Goal: Task Accomplishment & Management: Complete application form

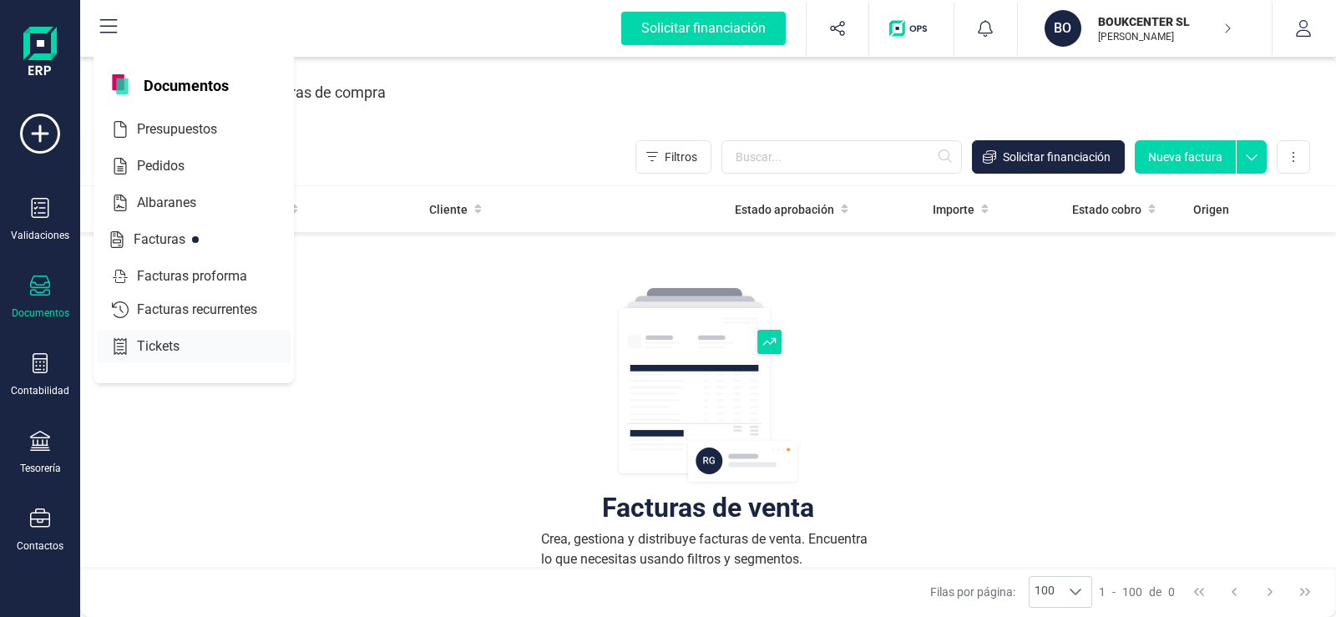
click at [149, 344] on span "Tickets" at bounding box center [169, 346] width 79 height 20
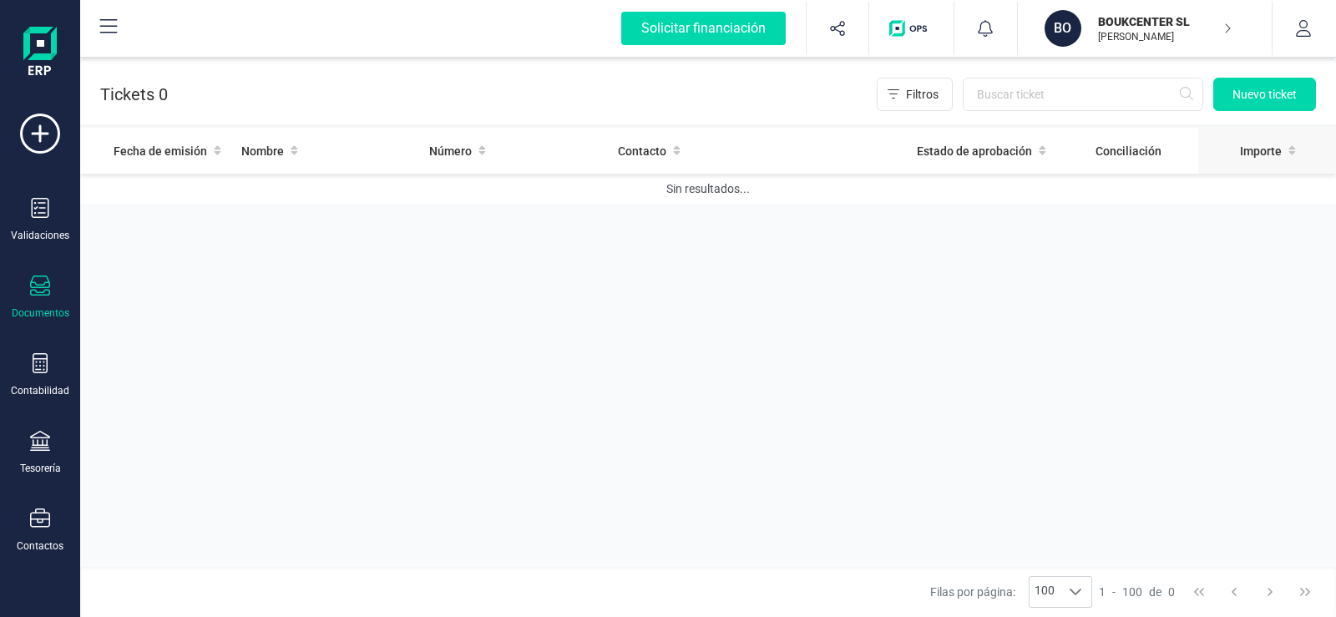
click at [1257, 154] on span "Importe" at bounding box center [1261, 151] width 42 height 17
click at [1292, 144] on icon at bounding box center [1292, 150] width 8 height 12
click at [1264, 149] on span "Importe" at bounding box center [1261, 151] width 42 height 17
click at [1122, 150] on span "Conciliación" at bounding box center [1128, 151] width 66 height 17
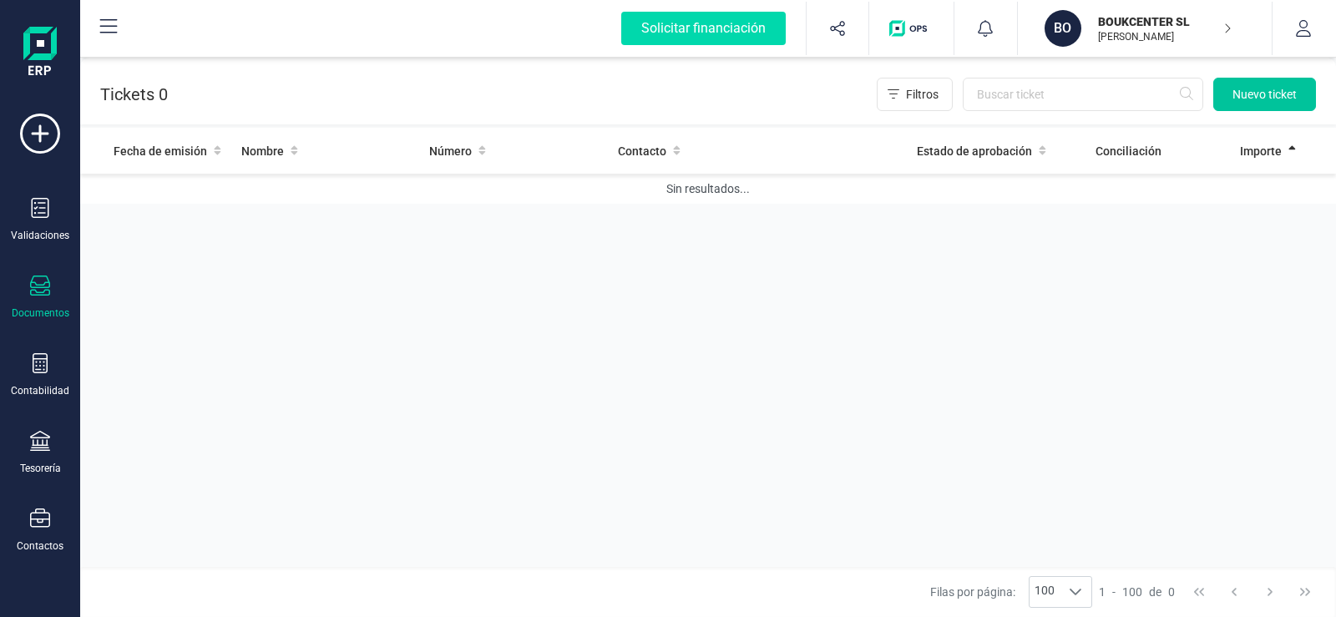
click at [1238, 94] on span "Nuevo ticket" at bounding box center [1264, 94] width 64 height 17
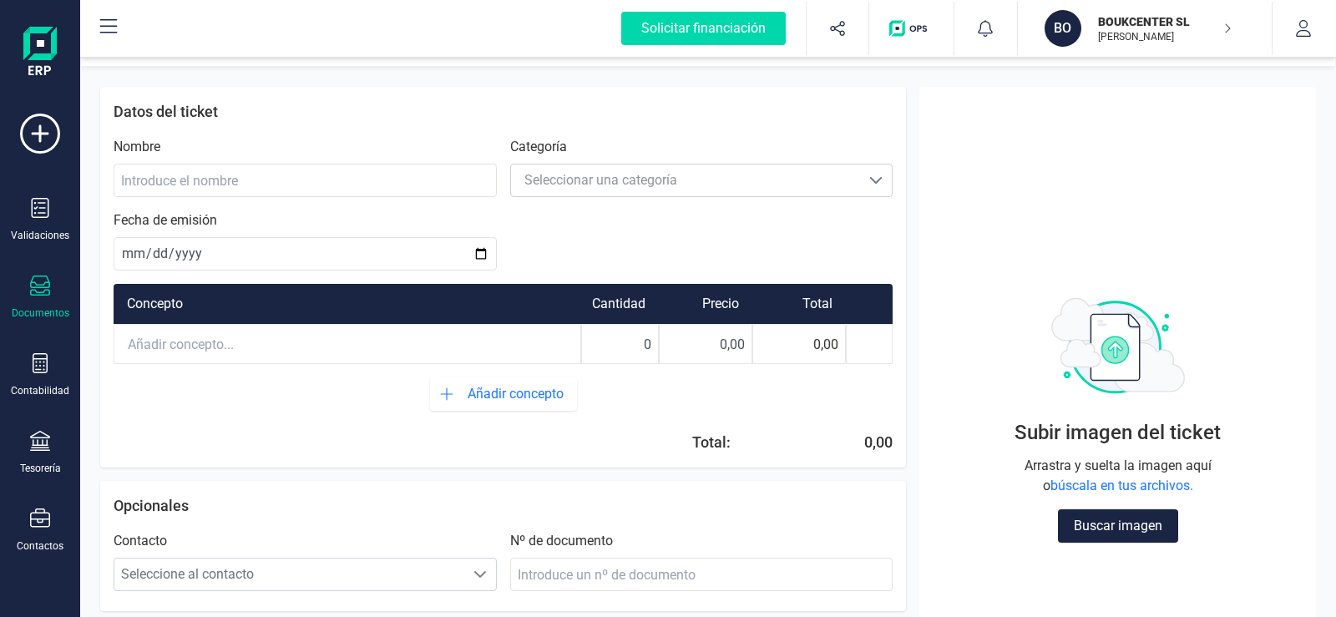
scroll to position [43, 0]
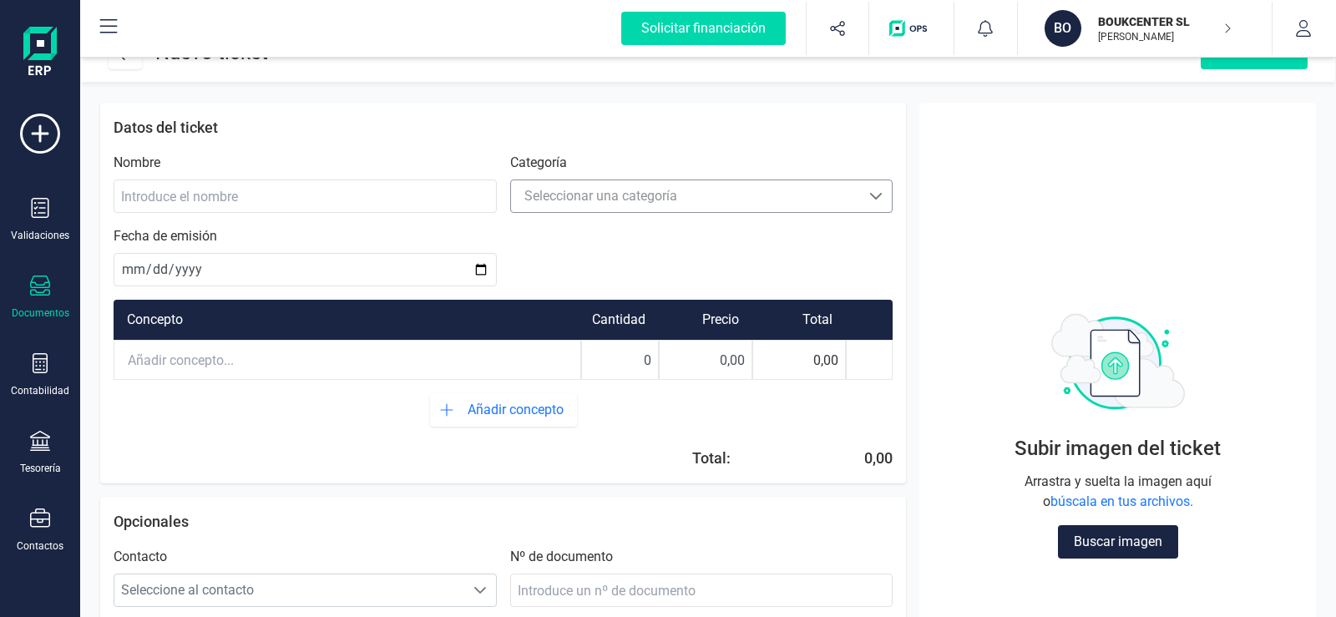
click at [869, 195] on span at bounding box center [875, 196] width 13 height 13
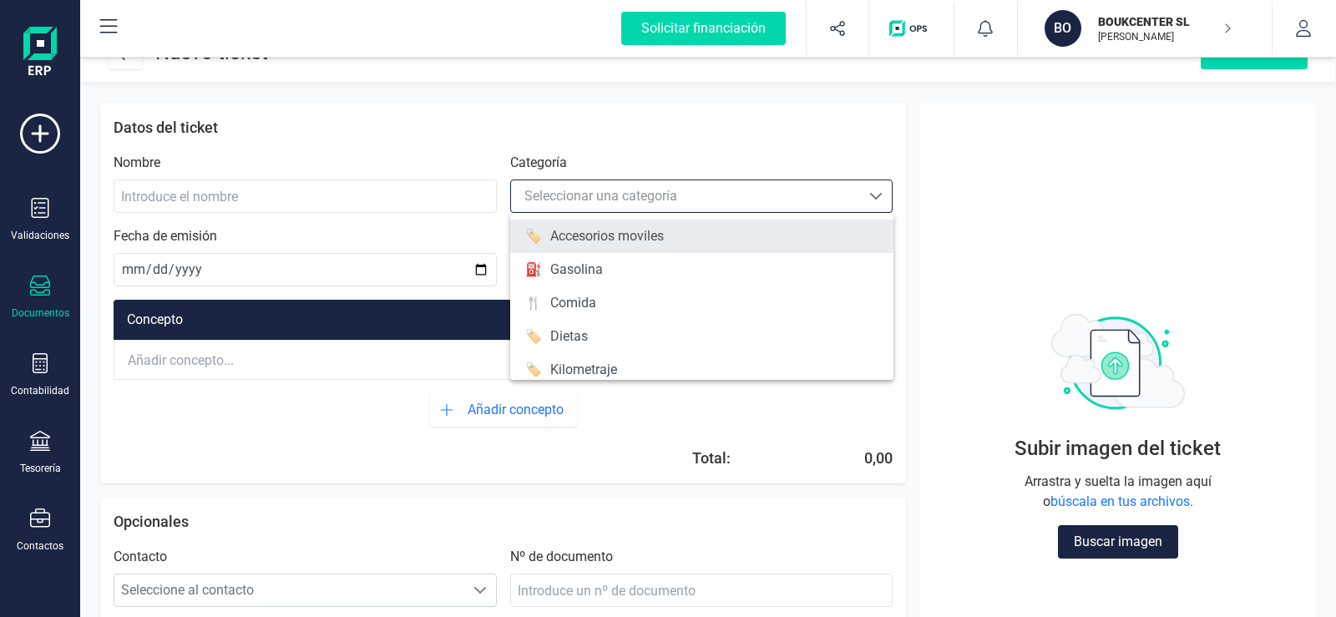
click at [680, 239] on li "🏷️ Accesorios moviles" at bounding box center [701, 236] width 383 height 33
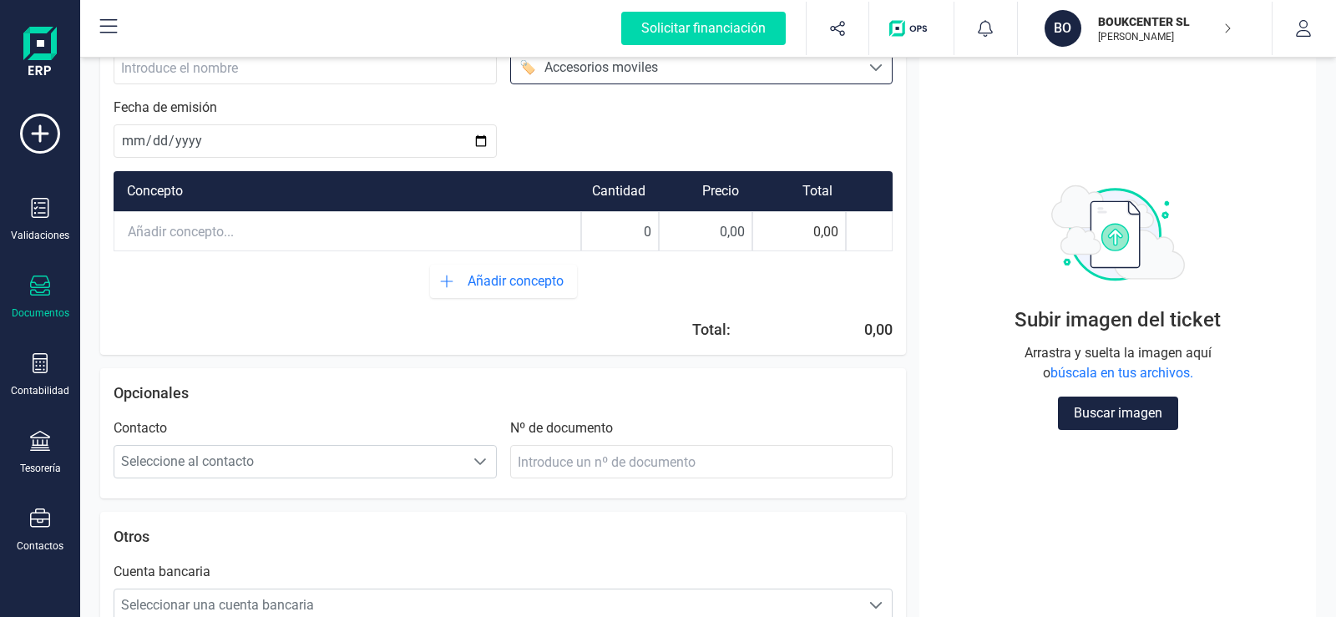
scroll to position [210, 0]
